Goal: Check status: Check status

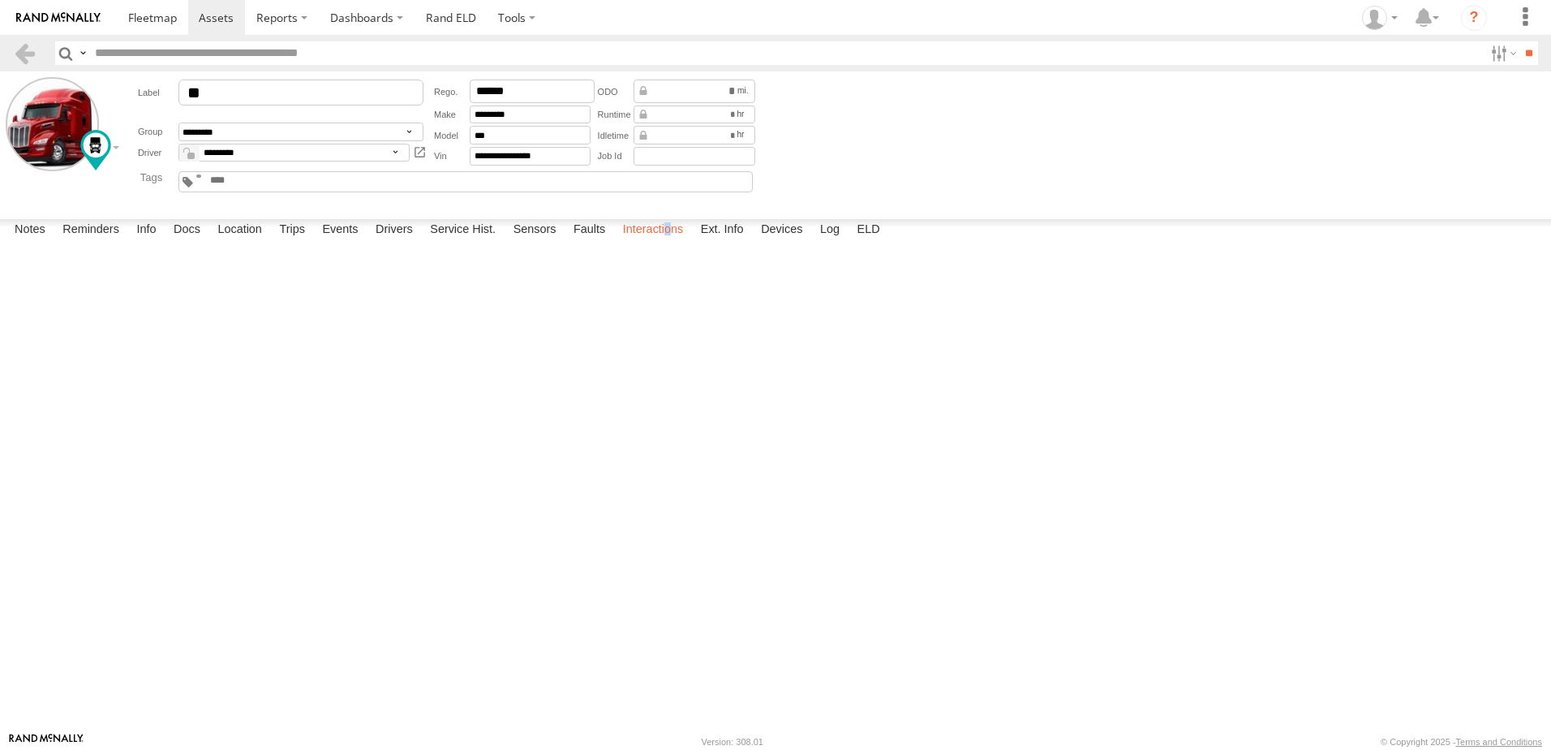
click at [670, 242] on label "Interactions" at bounding box center [653, 230] width 77 height 23
drag, startPoint x: 670, startPoint y: 709, endPoint x: 635, endPoint y: 716, distance: 35.6
click at [635, 242] on label "Interactions" at bounding box center [653, 230] width 77 height 23
click at [337, 242] on label "Events" at bounding box center [340, 230] width 52 height 23
click at [648, 242] on label "Interactions" at bounding box center [653, 230] width 77 height 23
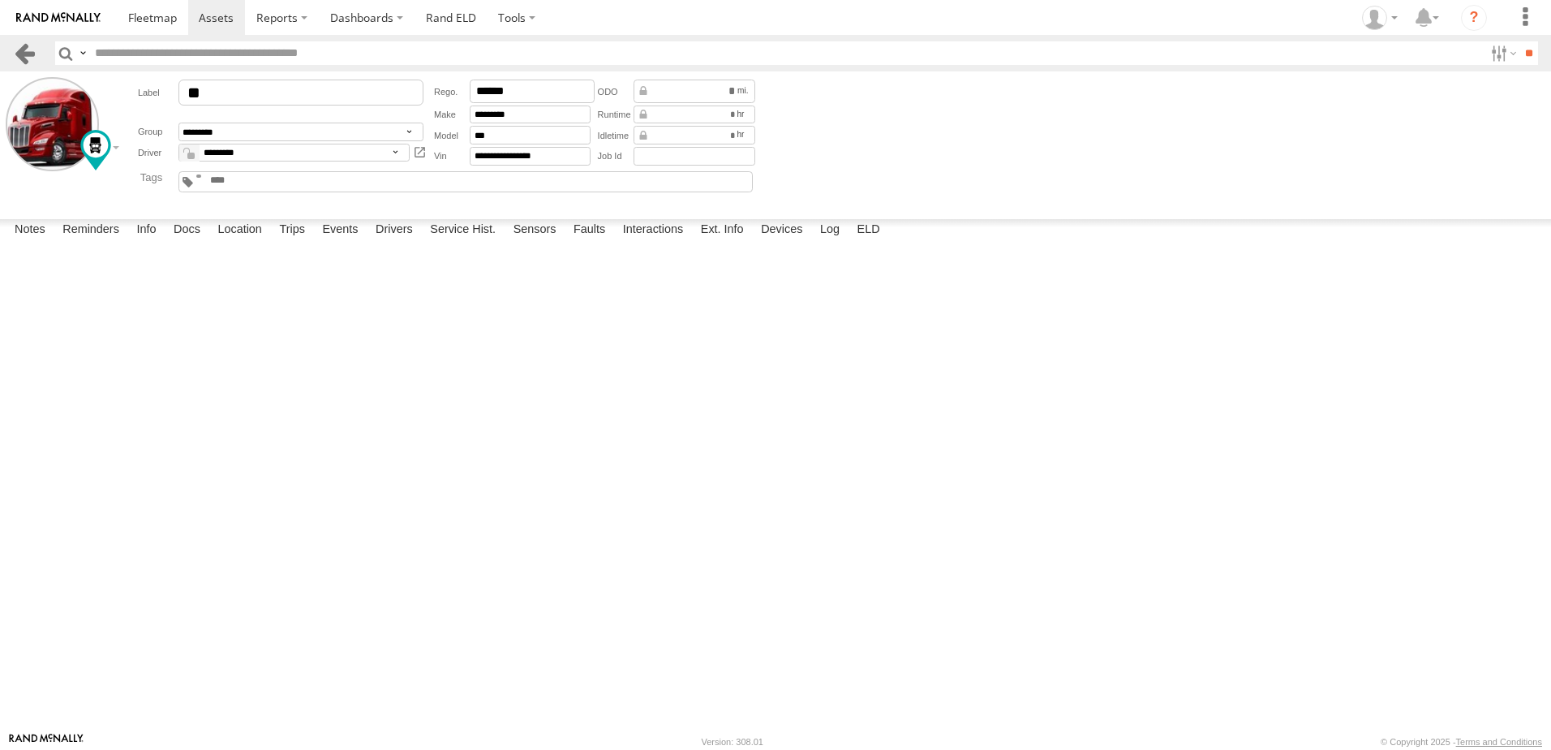
click at [27, 46] on link at bounding box center [25, 53] width 24 height 24
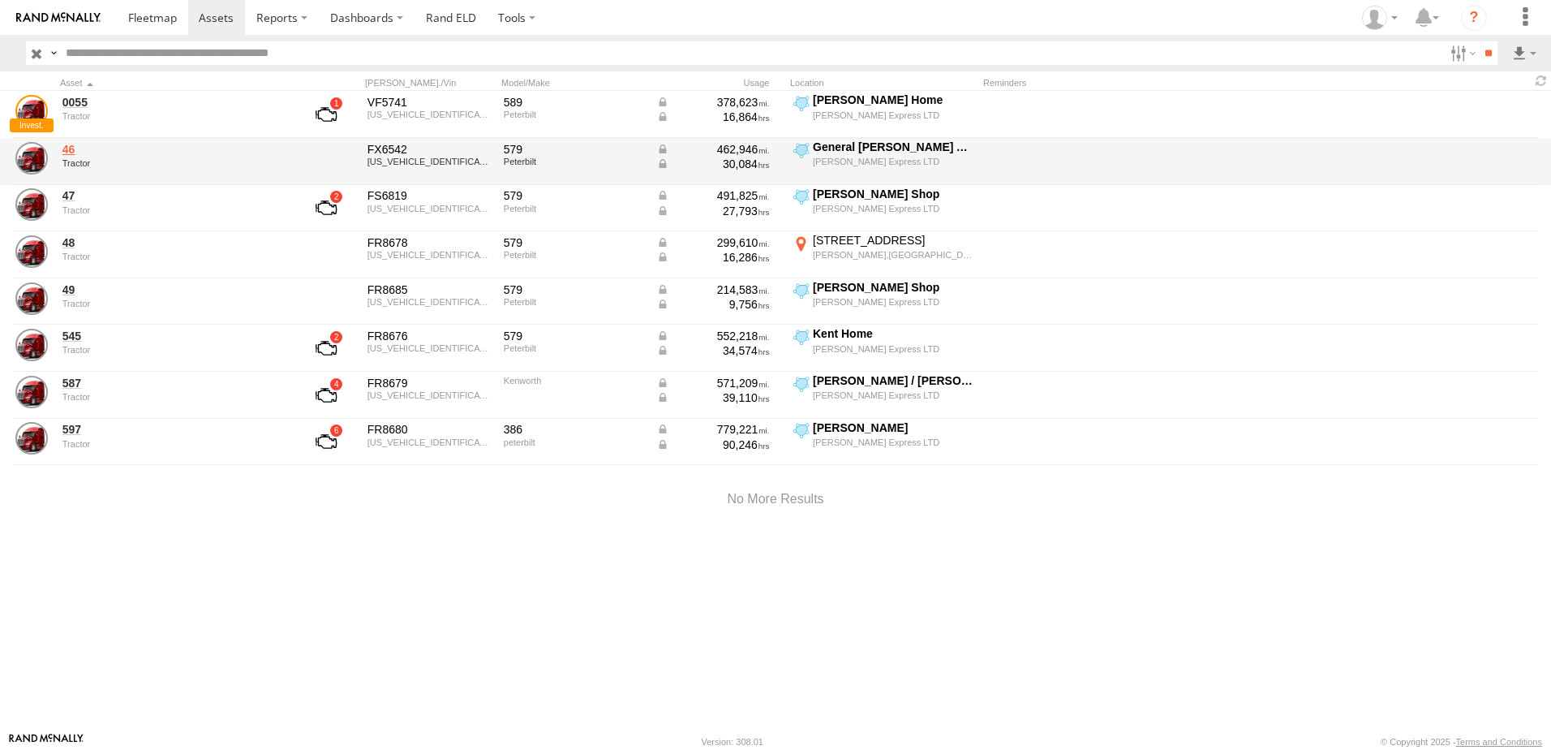
click at [70, 144] on link "46" at bounding box center [173, 149] width 222 height 15
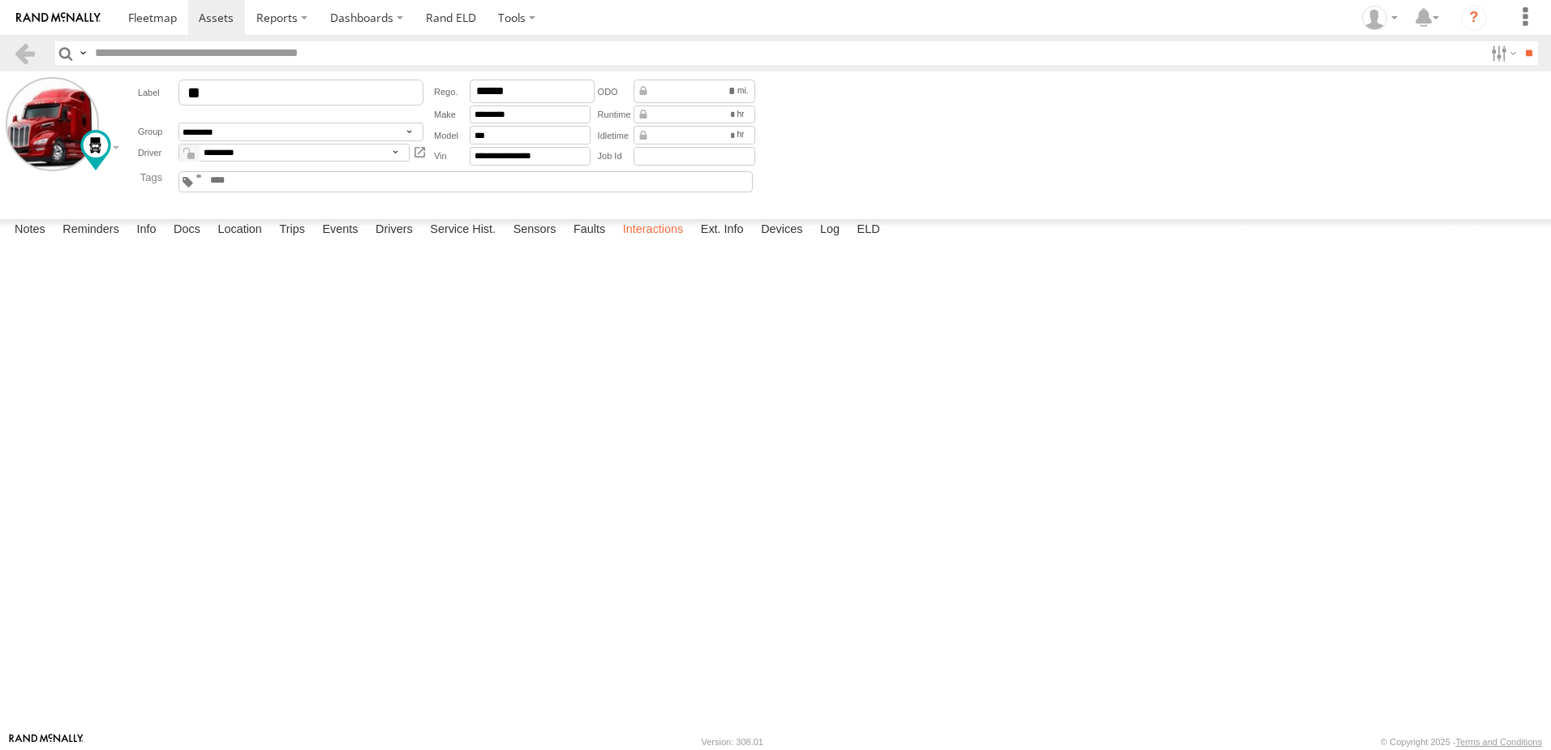
click at [640, 242] on label "Interactions" at bounding box center [653, 230] width 77 height 23
click at [26, 48] on link at bounding box center [25, 53] width 24 height 24
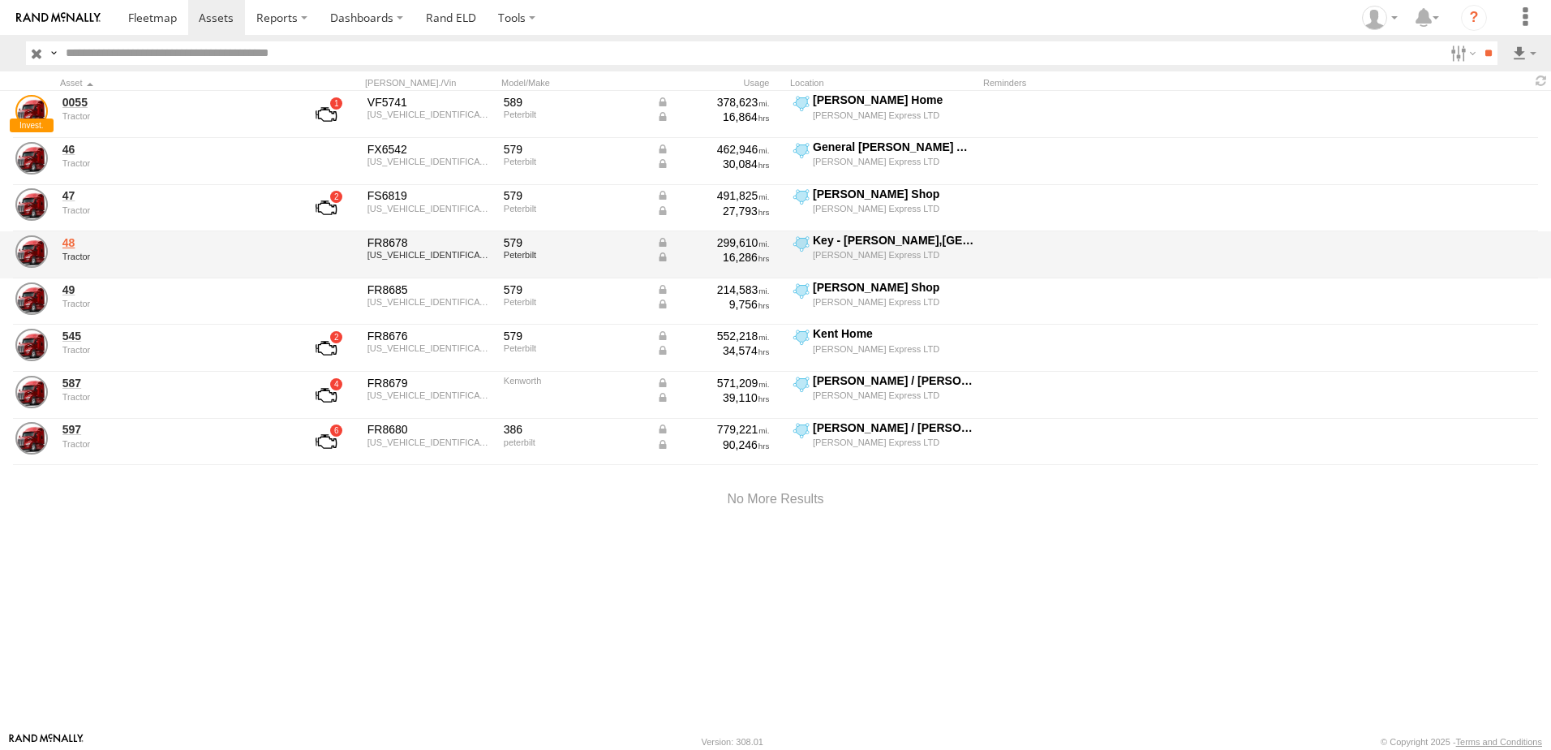
click at [74, 239] on link "48" at bounding box center [173, 242] width 222 height 15
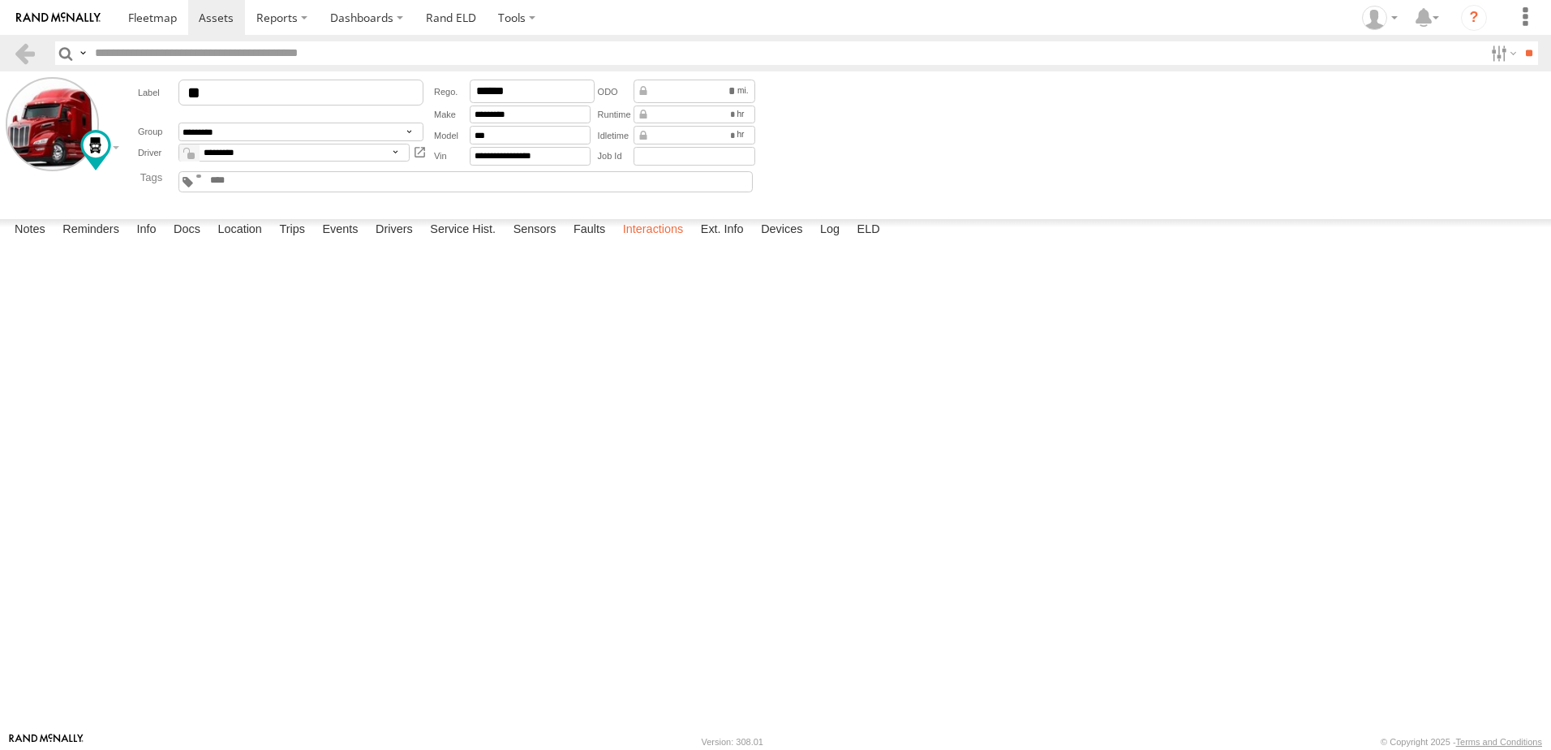
click at [664, 242] on label "Interactions" at bounding box center [653, 230] width 77 height 23
click at [29, 49] on link at bounding box center [25, 53] width 24 height 24
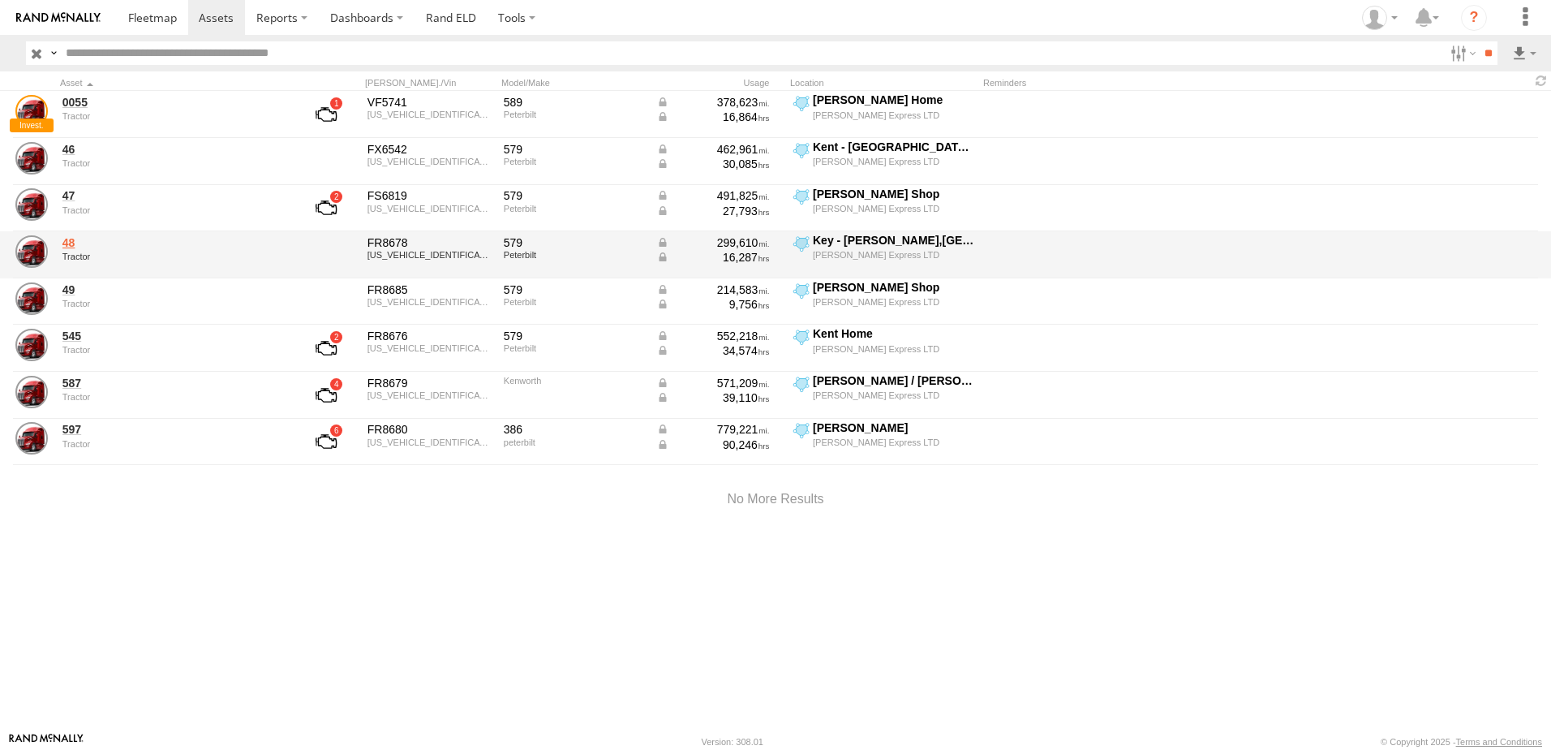
click at [68, 245] on link "48" at bounding box center [173, 242] width 222 height 15
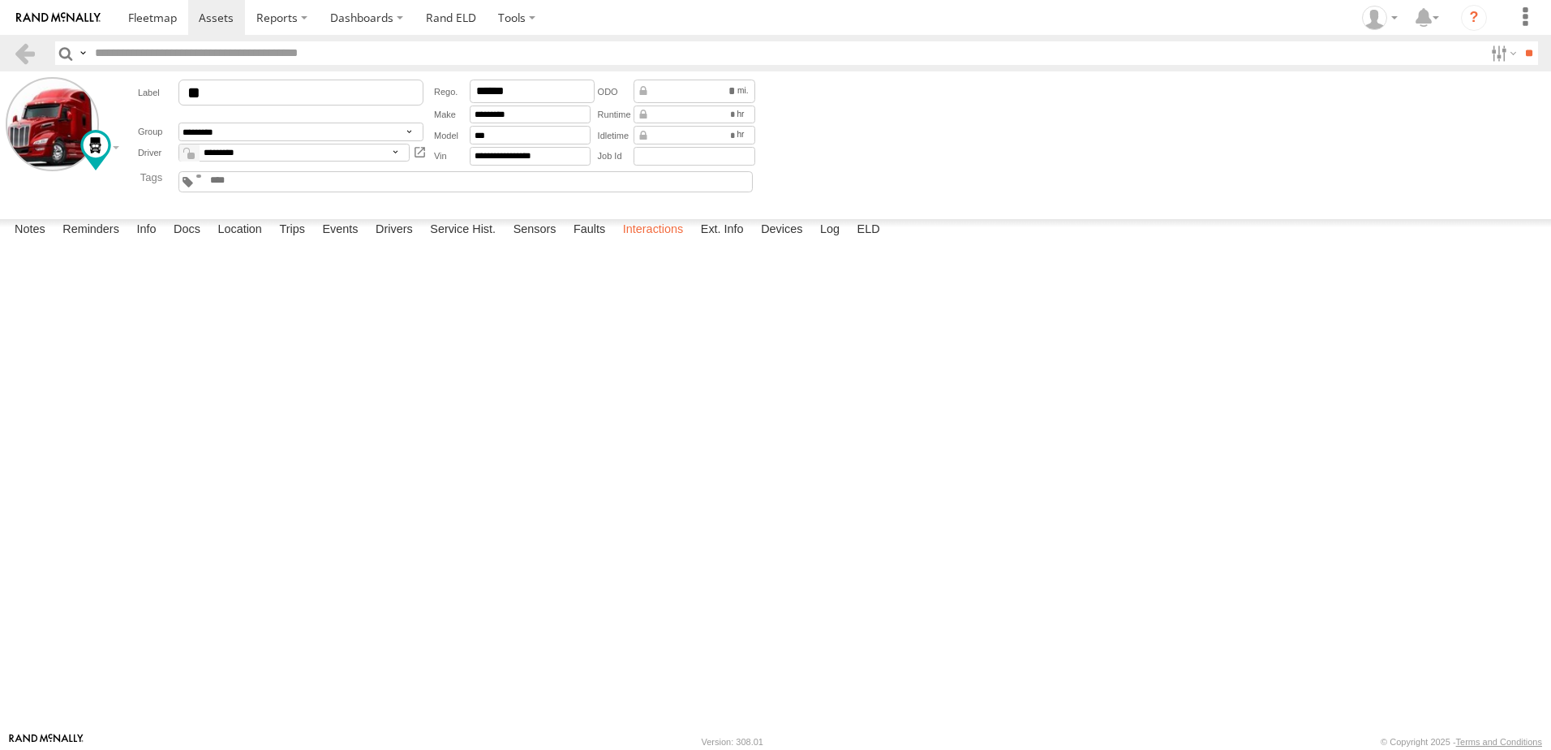
click at [657, 242] on label "Interactions" at bounding box center [653, 230] width 77 height 23
click at [24, 49] on link at bounding box center [25, 53] width 24 height 24
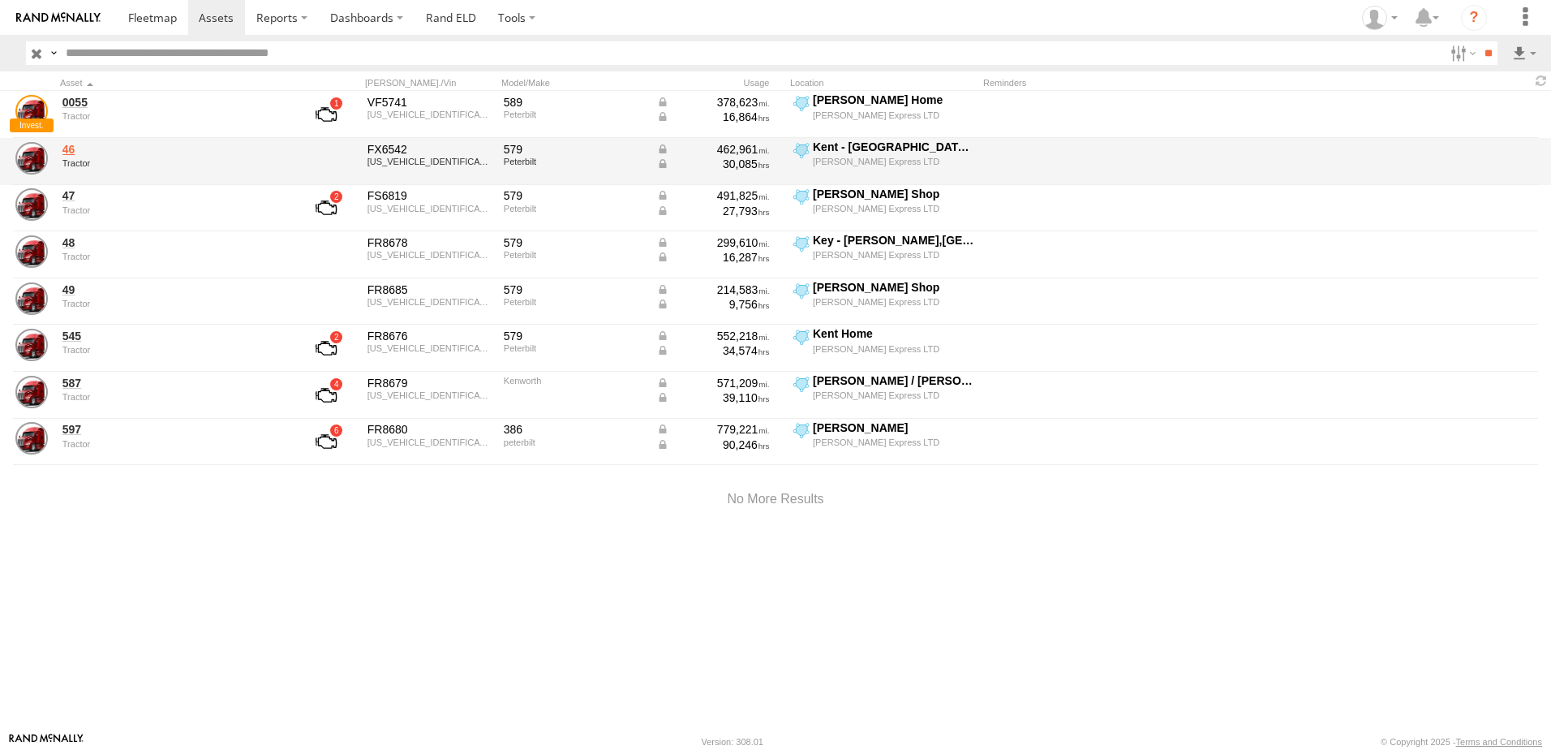
click at [71, 154] on link "46" at bounding box center [173, 149] width 222 height 15
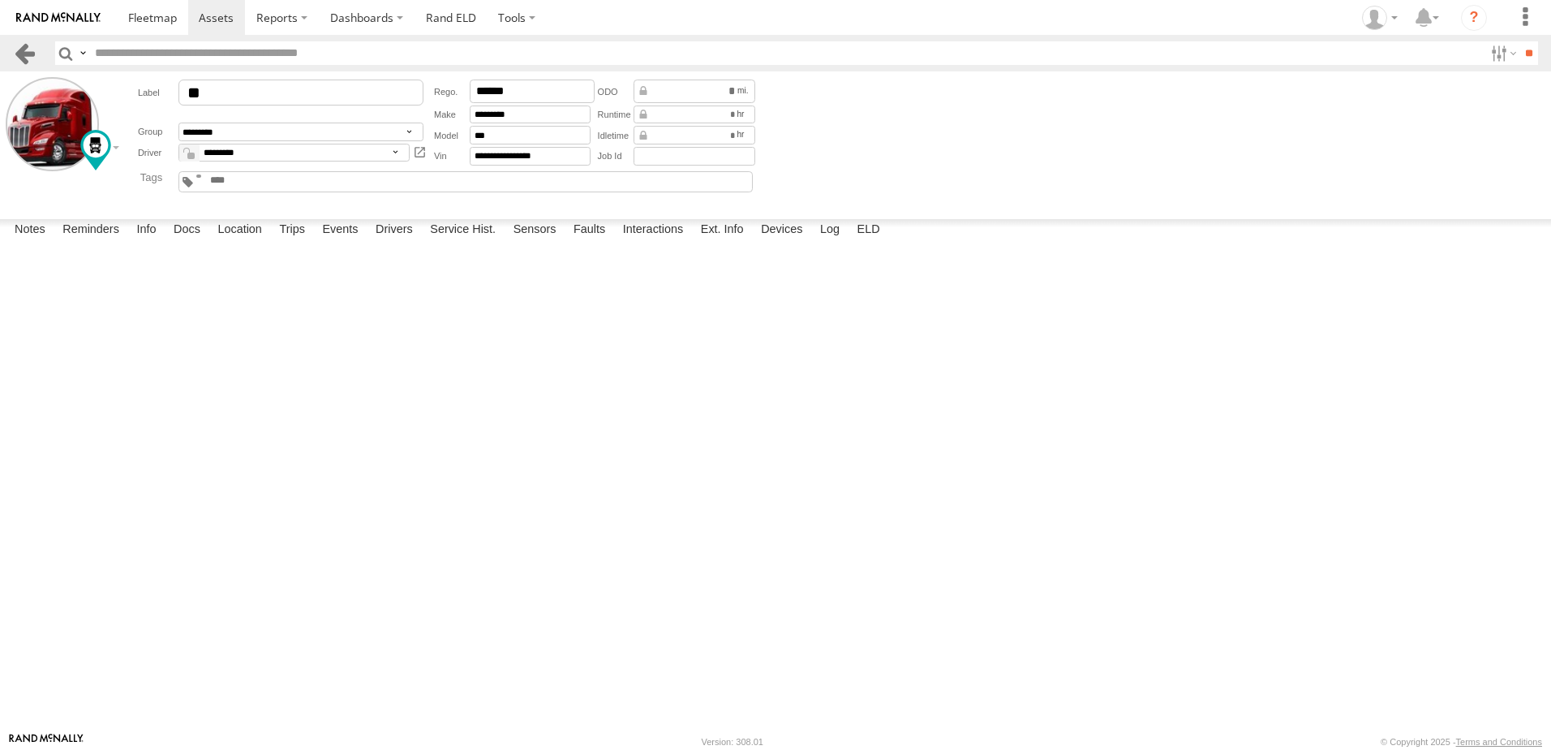
click at [23, 51] on link at bounding box center [25, 53] width 24 height 24
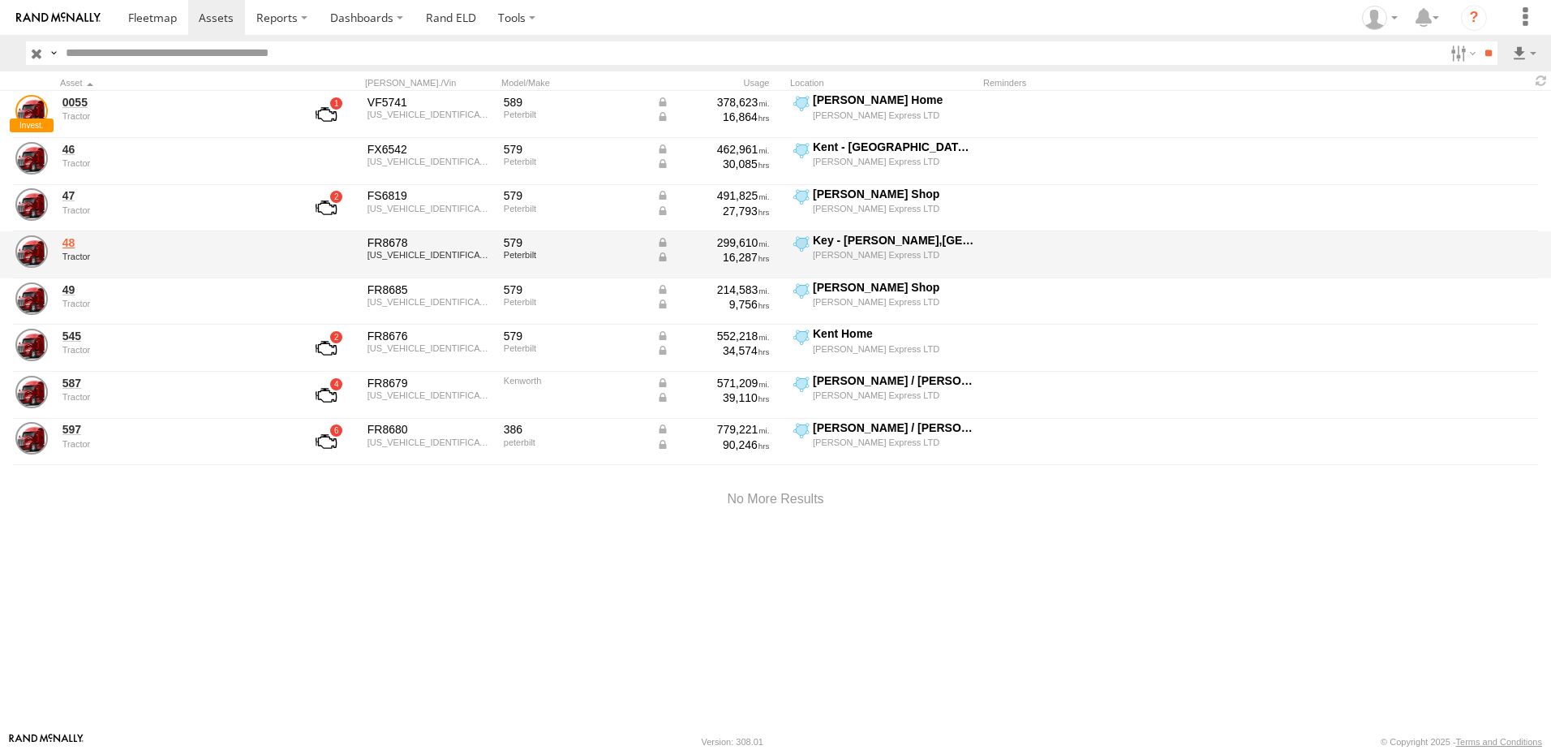
click at [69, 236] on link "48" at bounding box center [173, 242] width 222 height 15
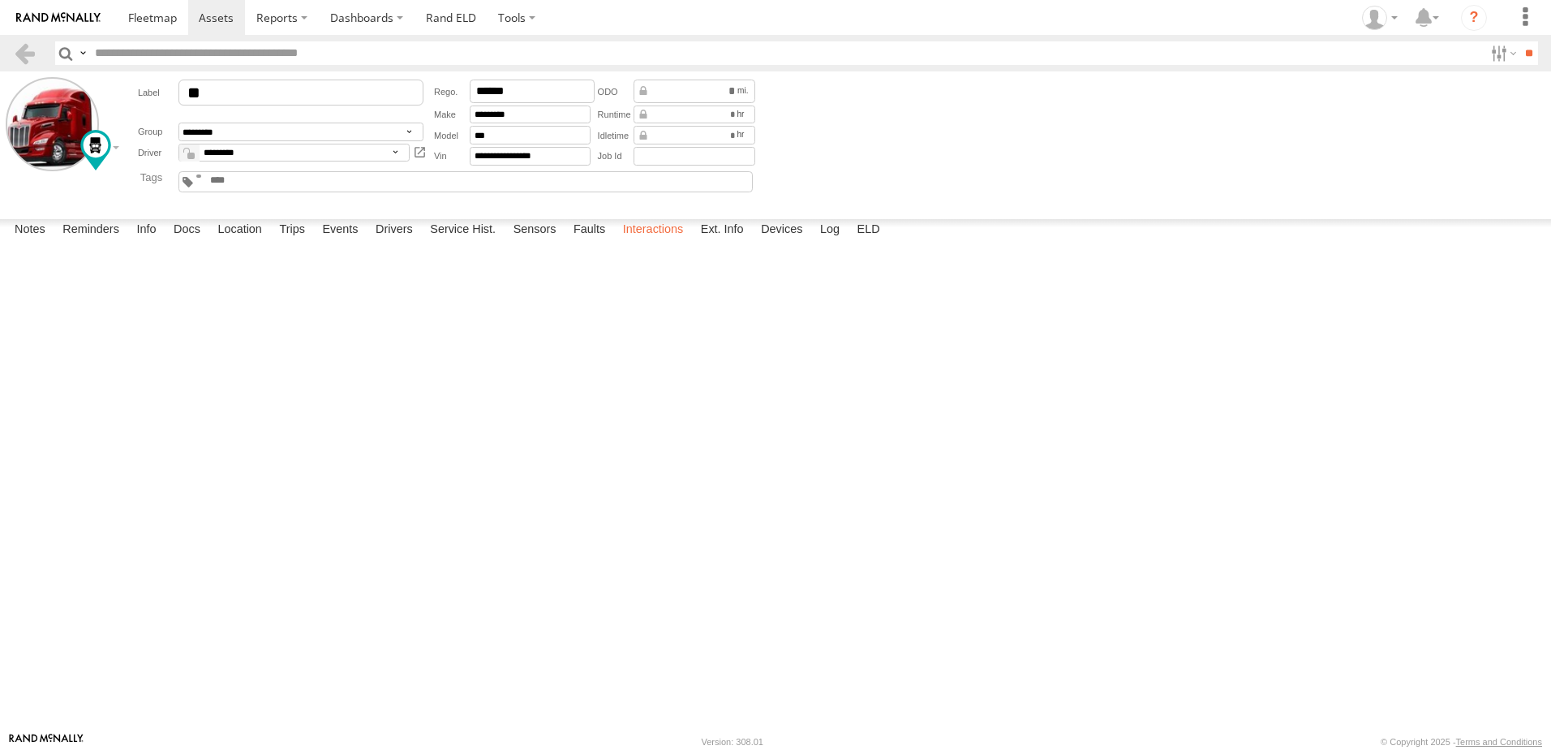
click at [648, 242] on label "Interactions" at bounding box center [653, 230] width 77 height 23
click at [240, 242] on label "Location" at bounding box center [239, 230] width 61 height 23
click at [0, 0] on label at bounding box center [0, 0] width 0 height 0
click at [0, 0] on span "Basemaps" at bounding box center [0, 0] width 0 height 0
click at [0, 0] on span "Satellite + Roadmap" at bounding box center [0, 0] width 0 height 0
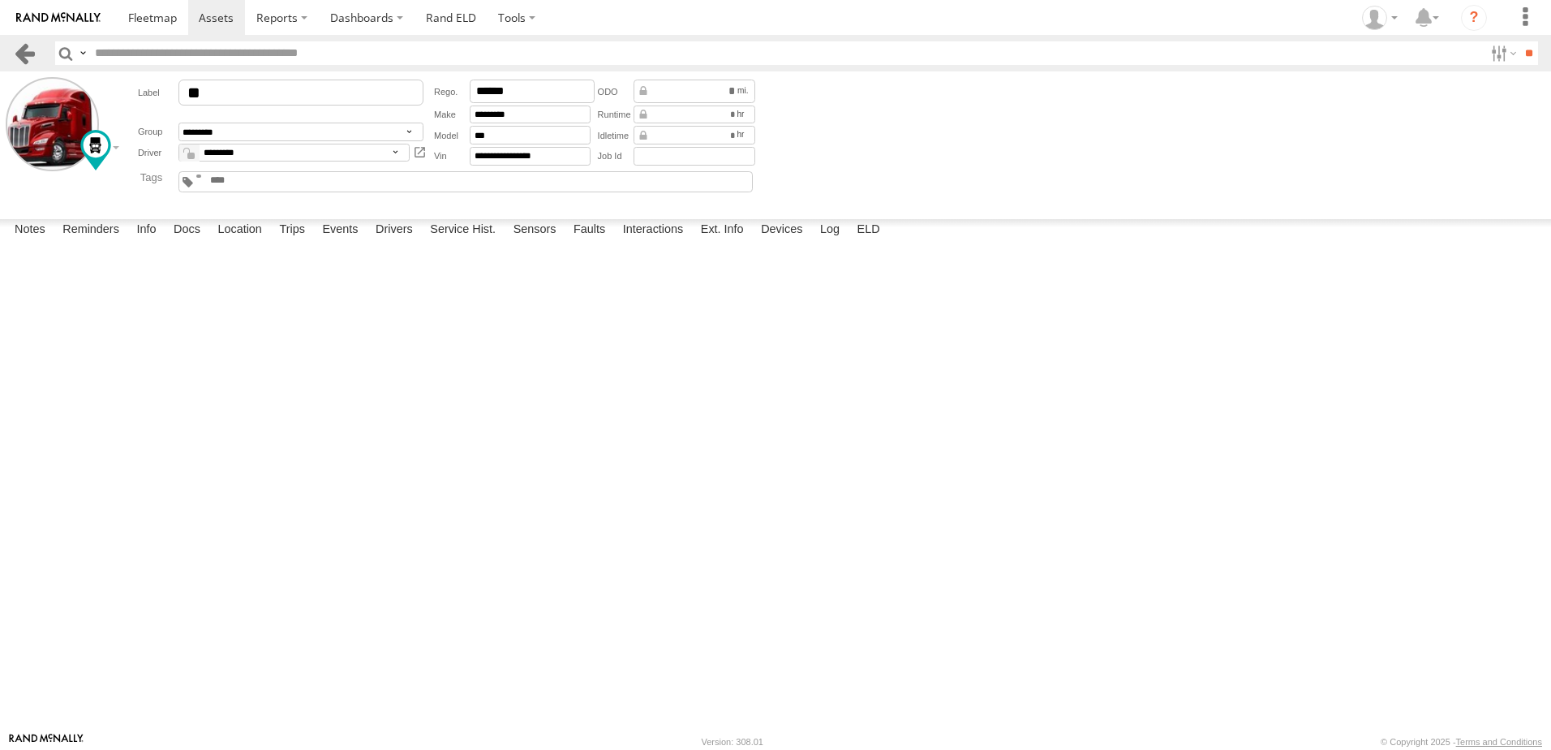
click at [24, 48] on link at bounding box center [25, 53] width 24 height 24
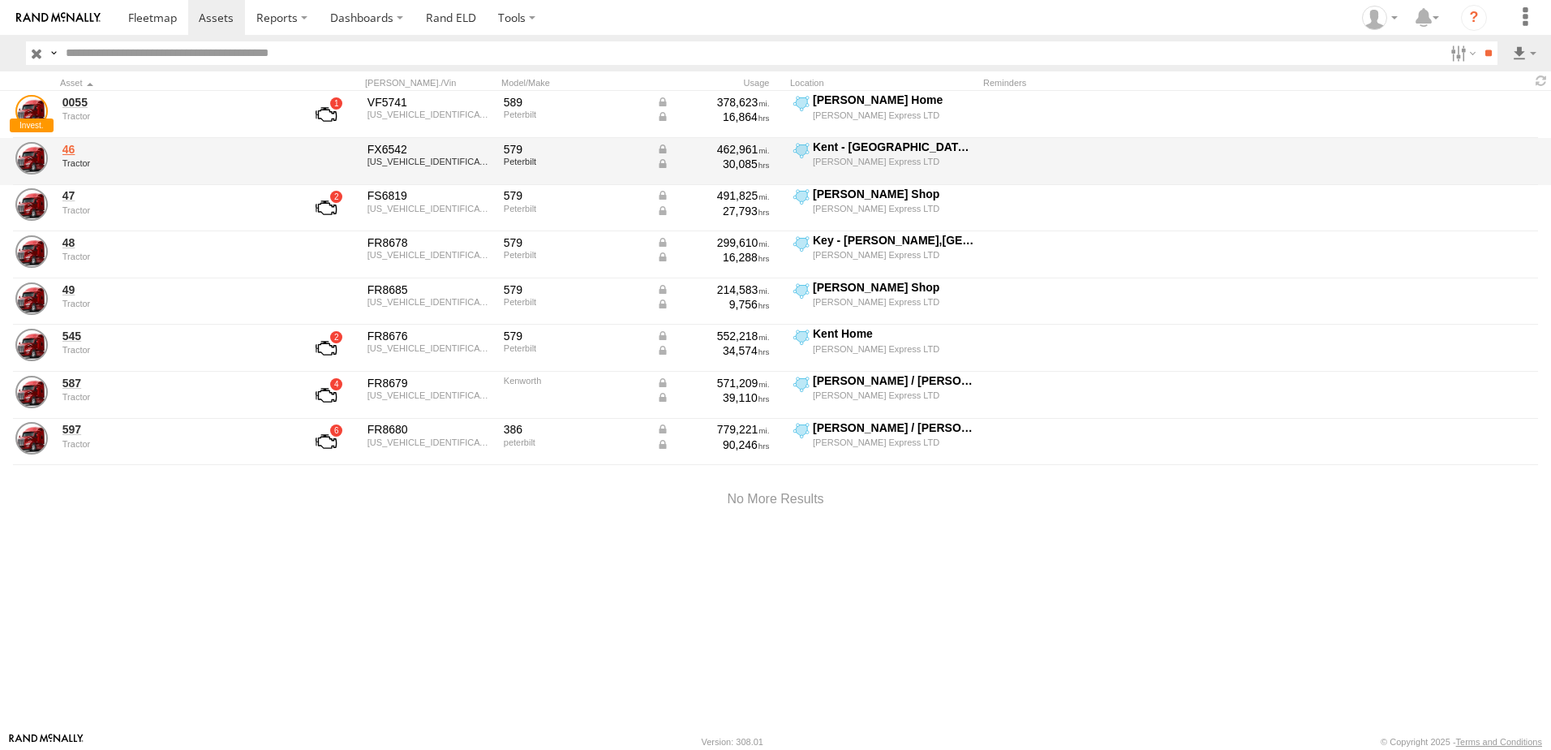
click at [68, 149] on link "46" at bounding box center [173, 149] width 222 height 15
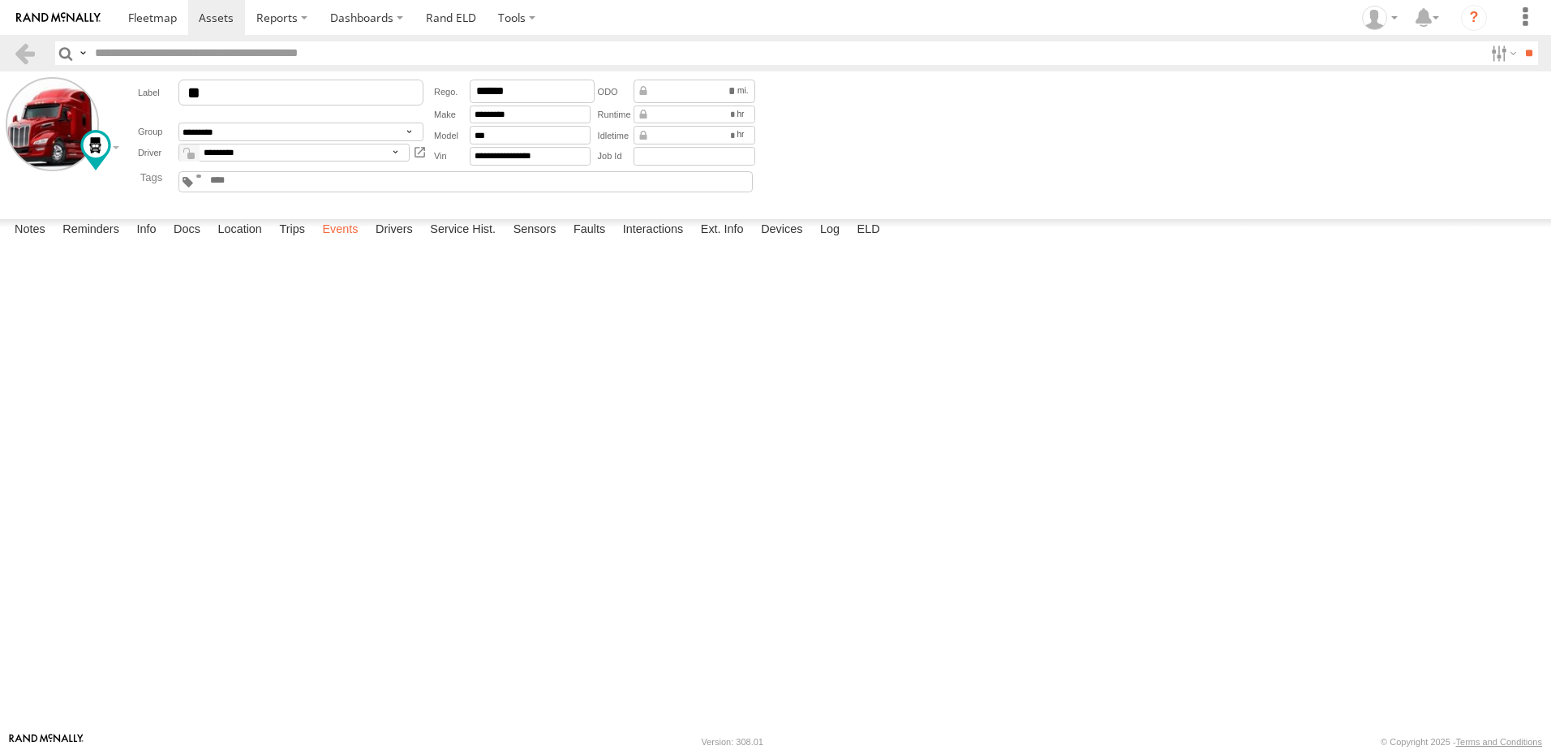
click at [351, 242] on label "Events" at bounding box center [340, 230] width 52 height 23
click at [22, 45] on link at bounding box center [25, 53] width 24 height 24
click at [258, 242] on label "Location" at bounding box center [239, 230] width 61 height 23
drag, startPoint x: 720, startPoint y: 335, endPoint x: 736, endPoint y: 711, distance: 375.9
click at [738, 709] on div "Notes Details Reminders Info Docs Location Trips Events Drivers Service Hist. S…" at bounding box center [775, 475] width 1551 height 513
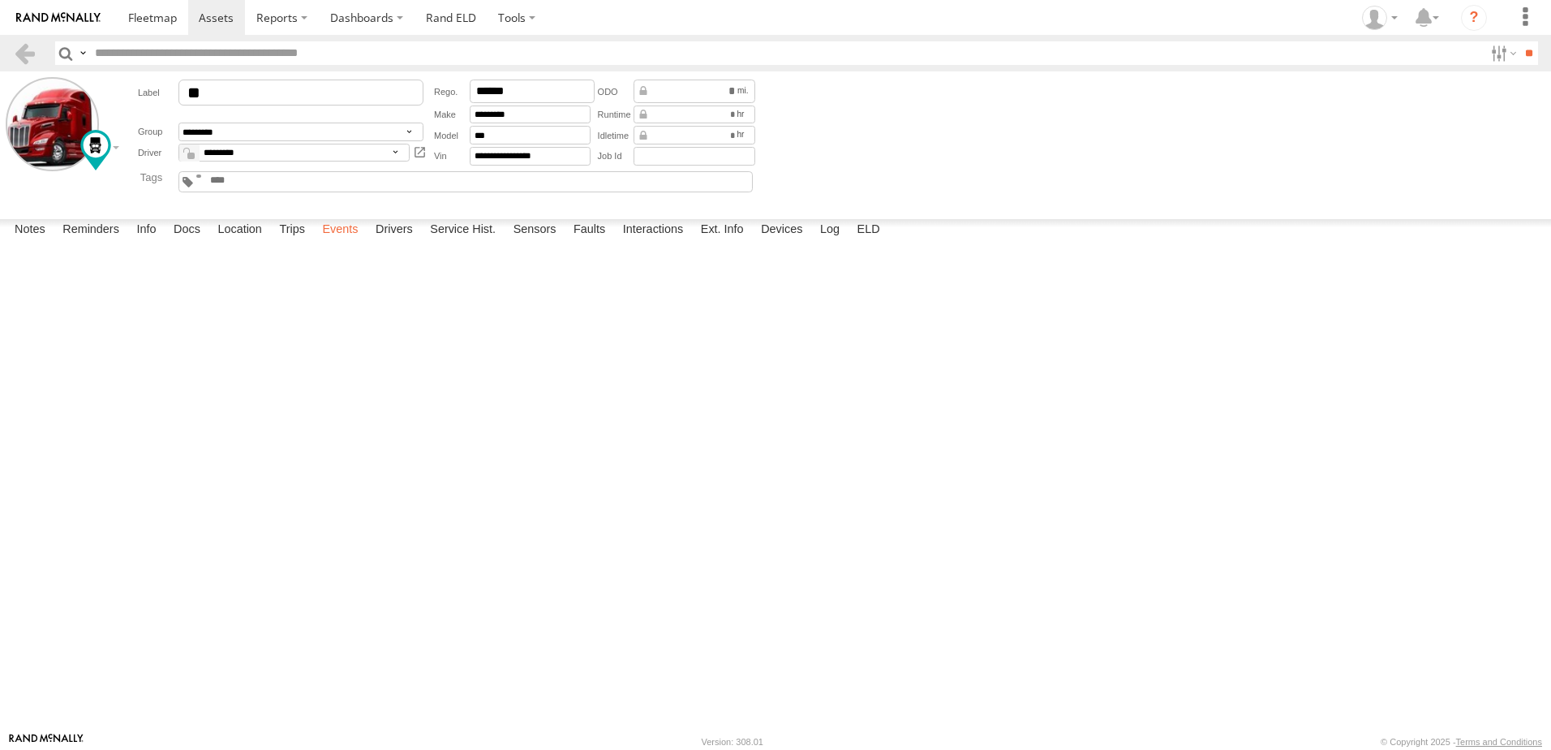
click at [342, 242] on label "Events" at bounding box center [340, 230] width 52 height 23
